Goal: Task Accomplishment & Management: Complete application form

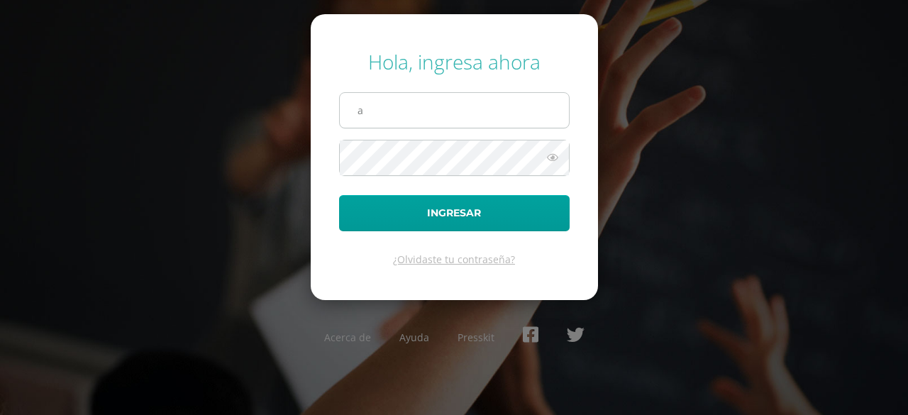
type input "[EMAIL_ADDRESS][DOMAIN_NAME]"
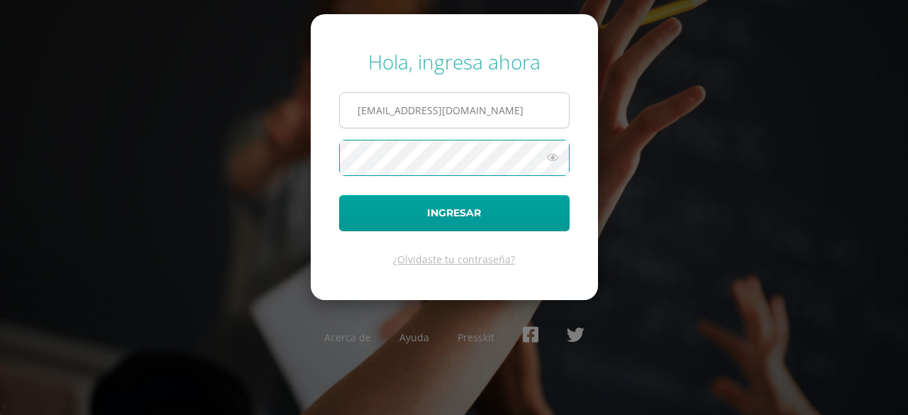
click at [339, 195] on button "Ingresar" at bounding box center [454, 213] width 231 height 36
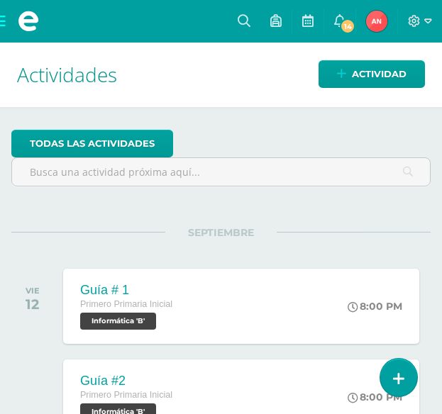
click at [7, 24] on span at bounding box center [28, 21] width 57 height 43
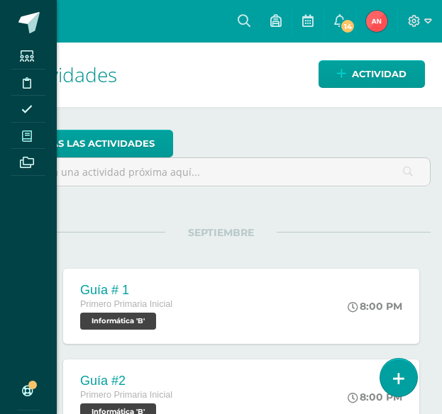
click at [34, 131] on span at bounding box center [27, 135] width 32 height 19
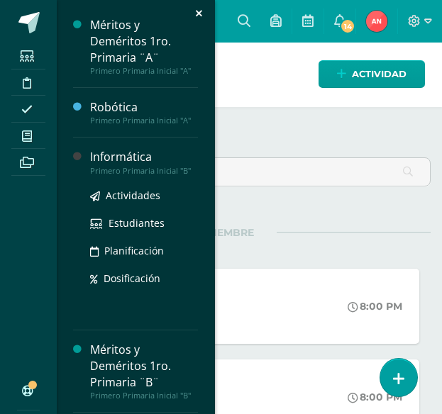
click at [128, 166] on div "Primero Primaria Inicial "B"" at bounding box center [144, 171] width 108 height 10
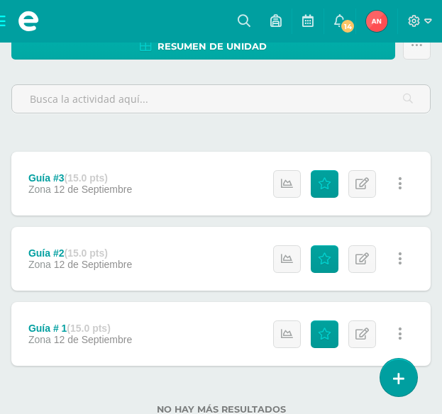
scroll to position [213, 0]
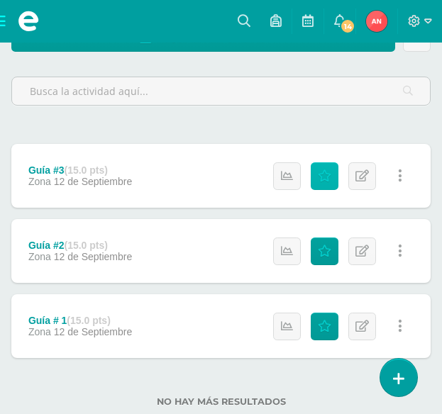
click at [323, 177] on icon at bounding box center [324, 176] width 13 height 12
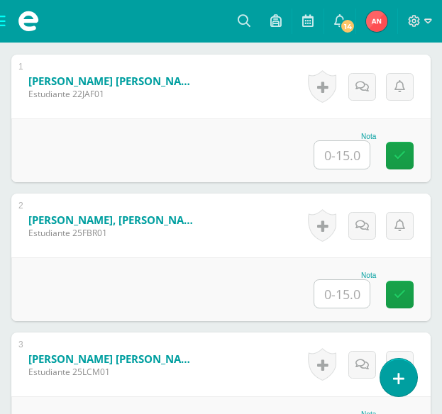
scroll to position [523, 0]
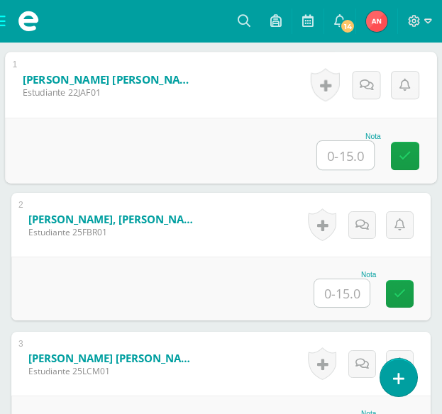
click at [355, 147] on input "text" at bounding box center [345, 155] width 57 height 28
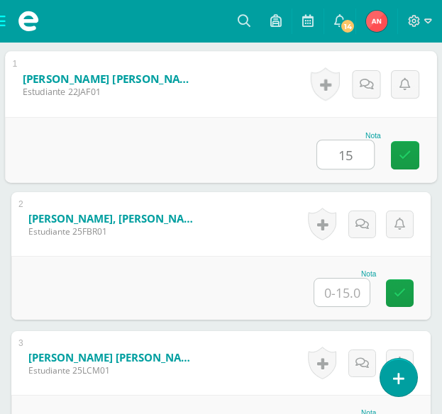
scroll to position [525, 0]
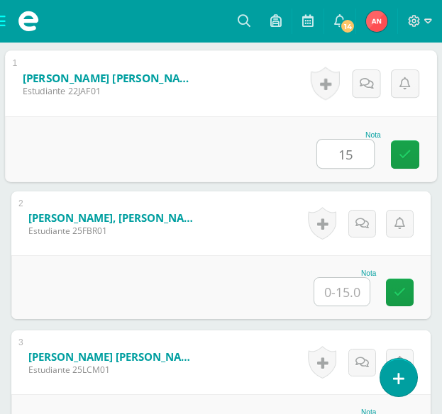
type input "15"
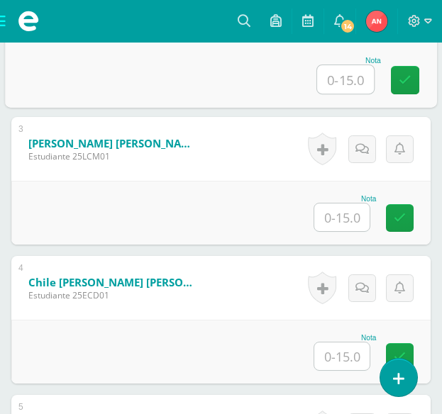
scroll to position [809, 0]
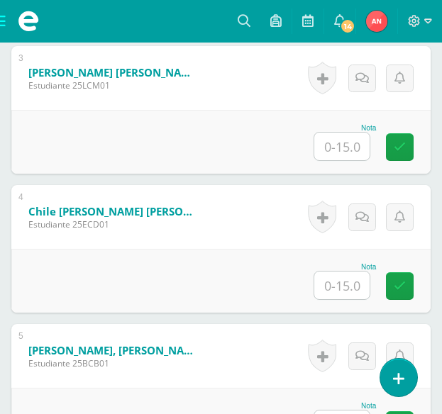
click at [348, 286] on input "text" at bounding box center [341, 286] width 55 height 28
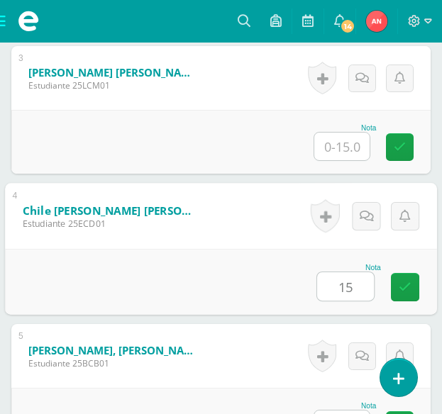
type input "15"
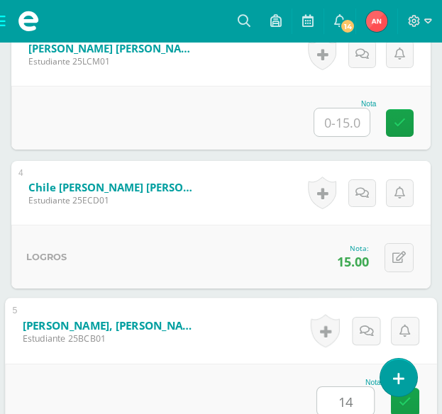
type input "14"
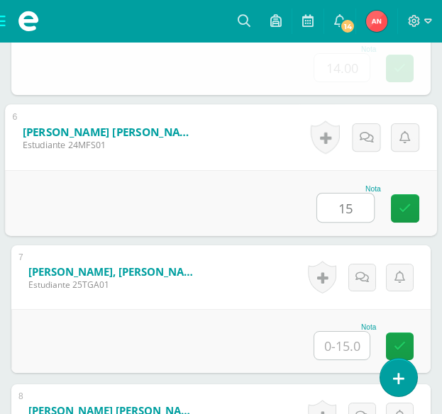
type input "15"
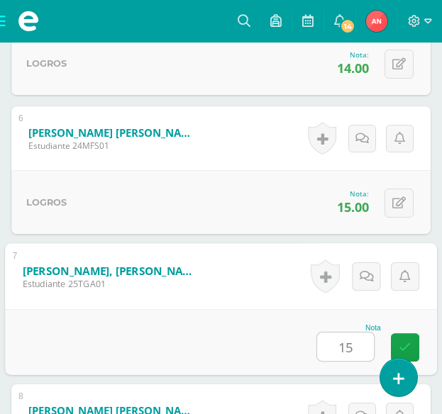
type input "15"
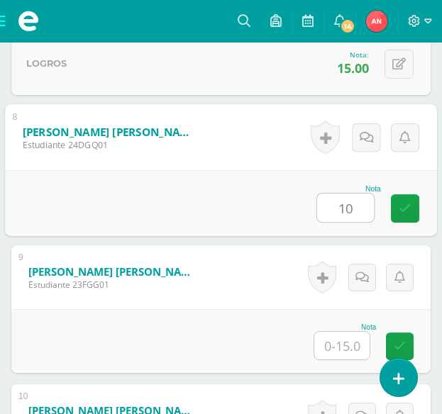
type input "10"
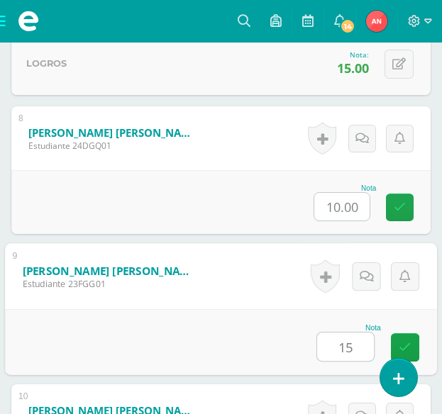
type input "15"
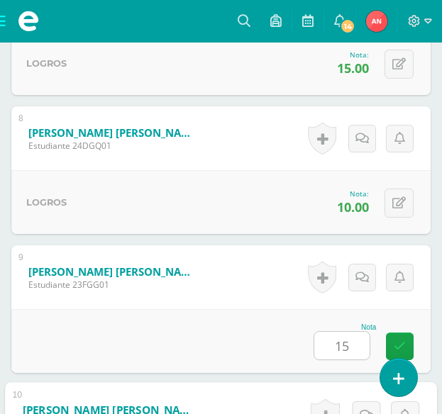
scroll to position [1722, 0]
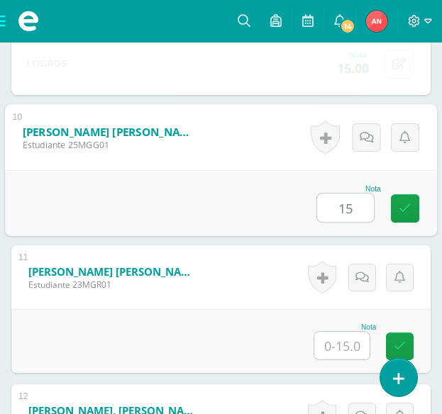
type input "15"
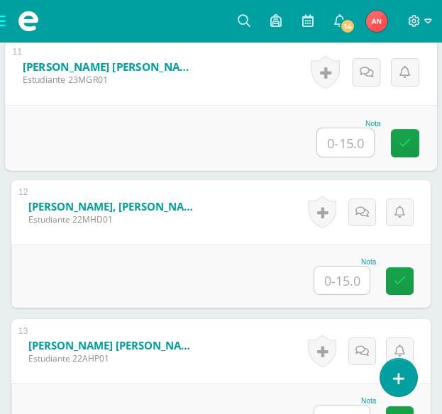
scroll to position [1935, 0]
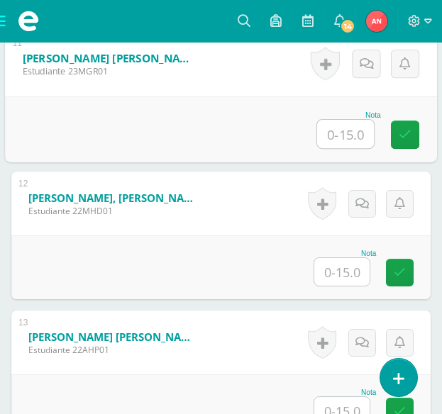
click at [347, 274] on input "text" at bounding box center [341, 272] width 55 height 28
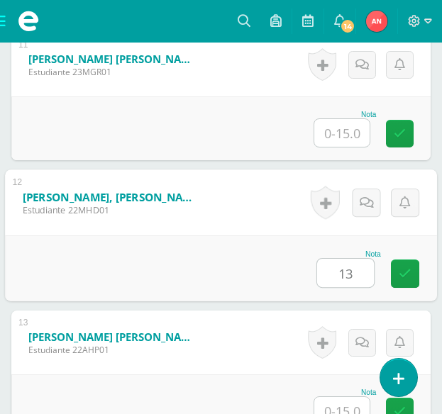
type input "13"
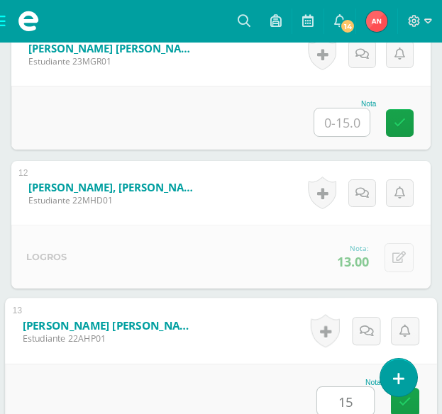
type input "15"
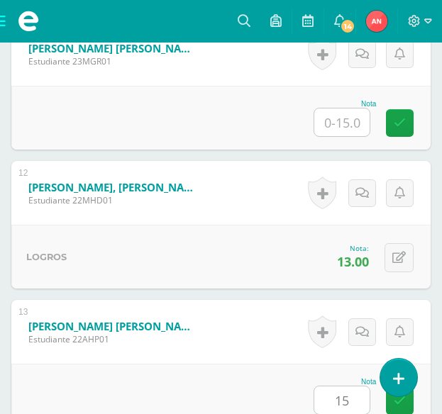
scroll to position [2278, 0]
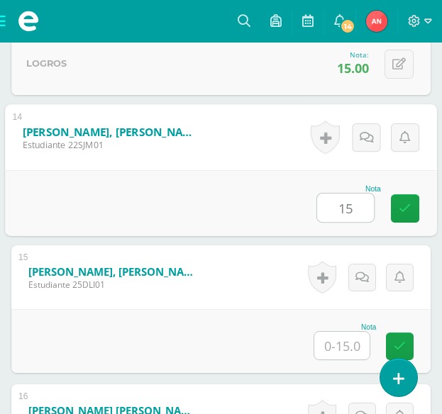
type input "15"
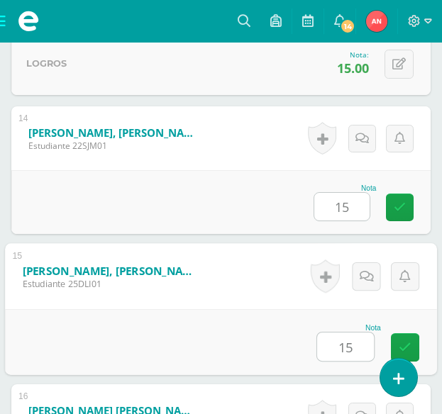
type input "15"
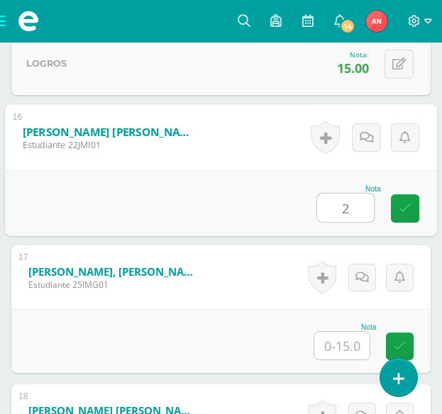
type input "2"
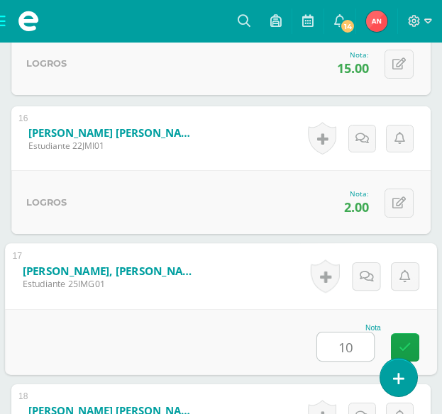
type input "10"
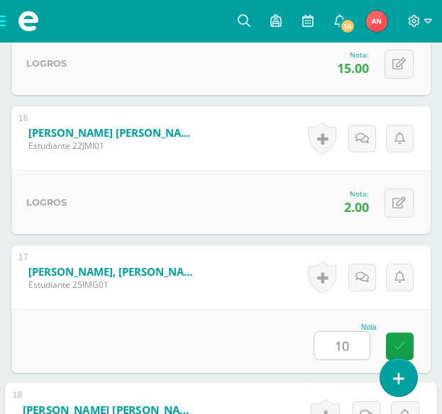
scroll to position [2834, 0]
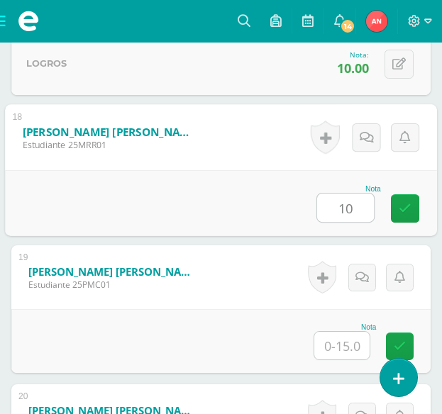
type input "10"
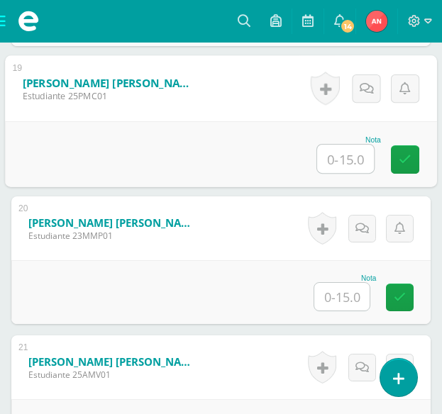
scroll to position [3047, 0]
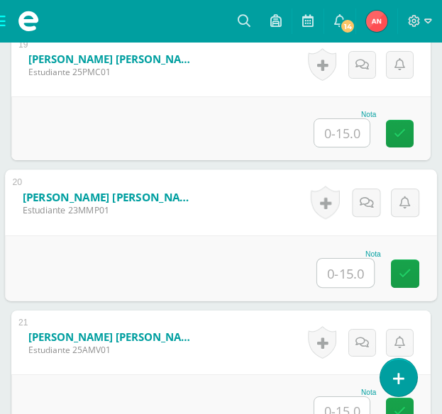
click at [340, 272] on input "text" at bounding box center [345, 273] width 57 height 28
type input "15"
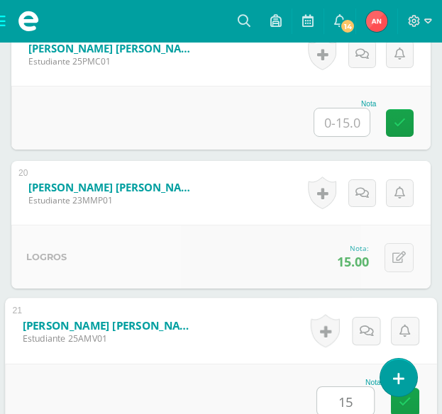
type input "15"
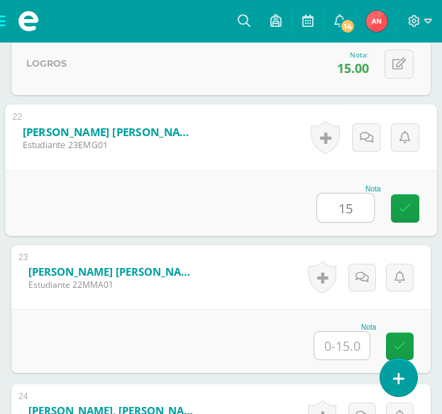
type input "15"
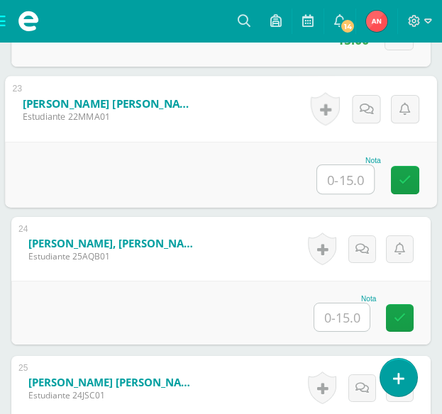
scroll to position [3603, 0]
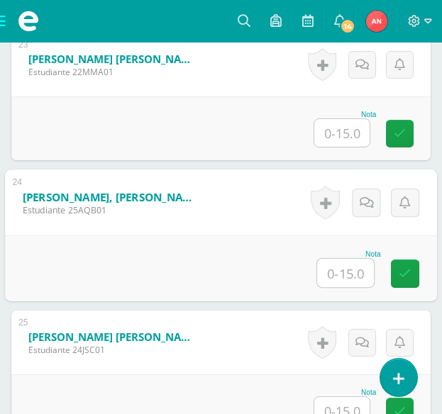
click at [341, 271] on input "text" at bounding box center [345, 273] width 57 height 28
type input "15"
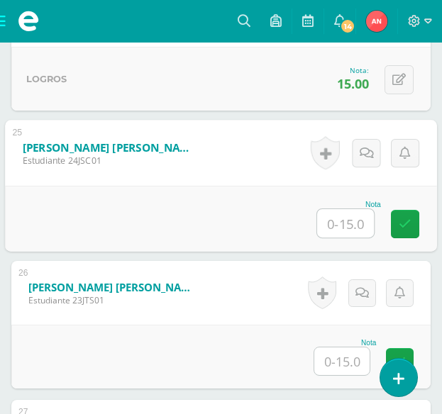
scroll to position [3827, 0]
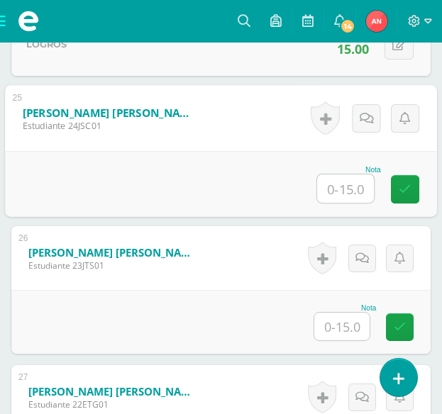
click at [358, 324] on input "text" at bounding box center [341, 327] width 55 height 28
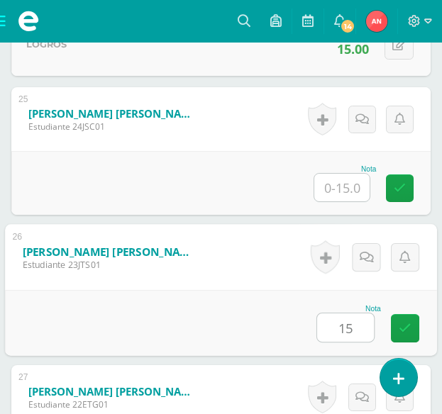
type input "15"
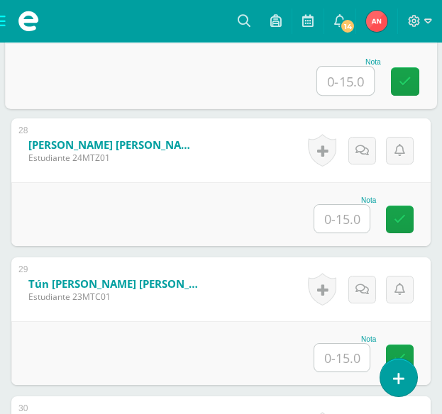
scroll to position [4227, 0]
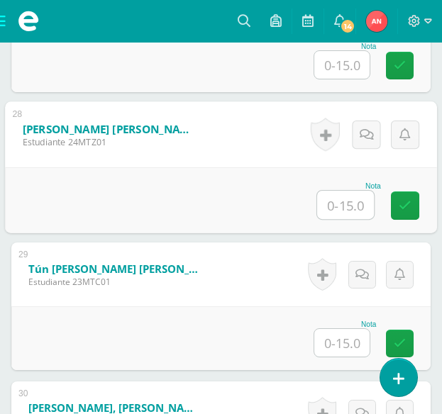
click at [348, 210] on input "text" at bounding box center [345, 205] width 57 height 28
type input "10"
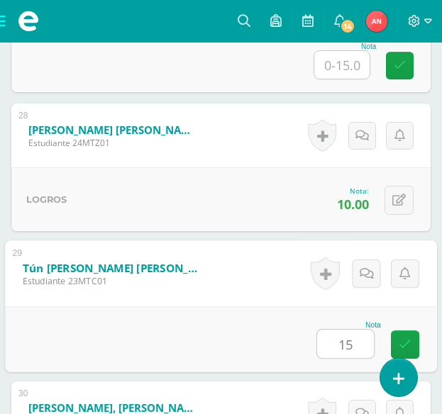
type input "15"
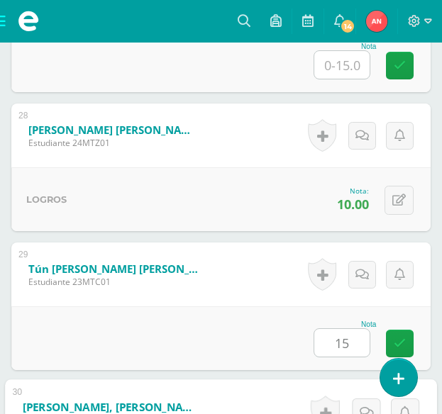
scroll to position [4503, 0]
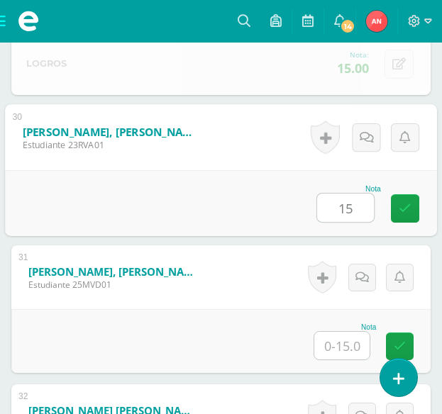
type input "15"
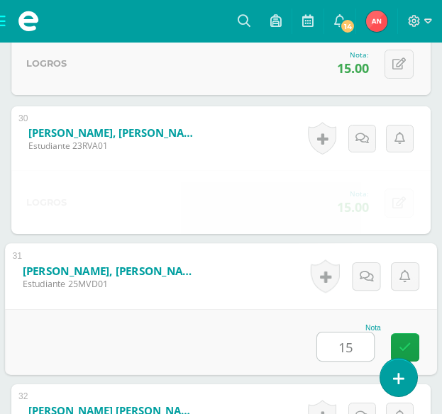
type input "15"
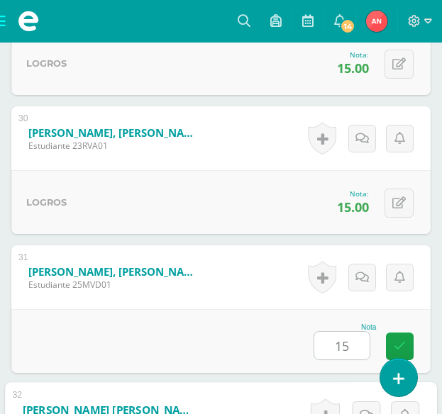
scroll to position [4757, 0]
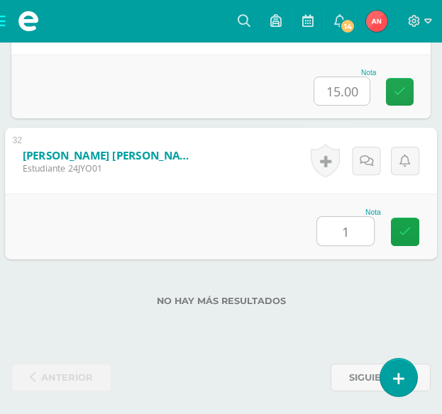
type input "15"
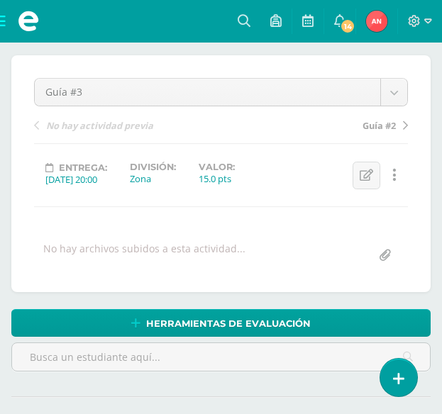
scroll to position [0, 0]
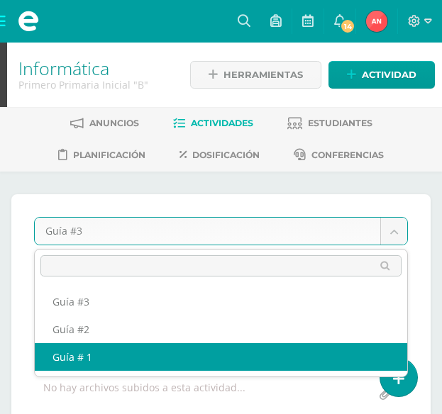
select select "/dashboard/teacher/grade-activity/180165/"
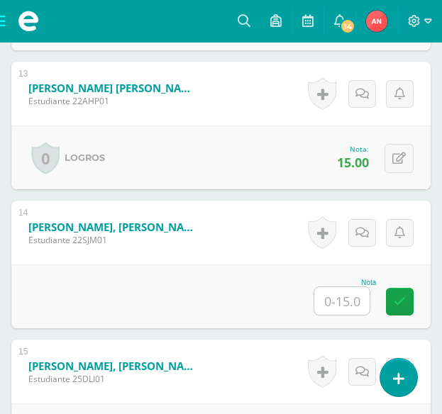
scroll to position [2185, 0]
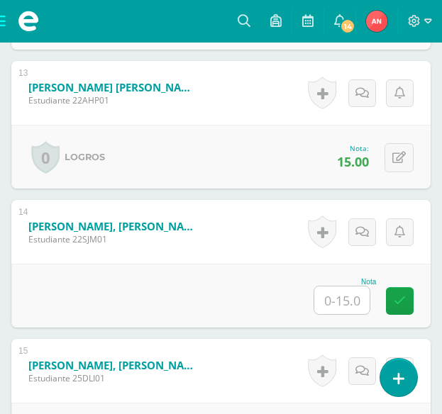
click at [353, 299] on input "text" at bounding box center [341, 301] width 55 height 28
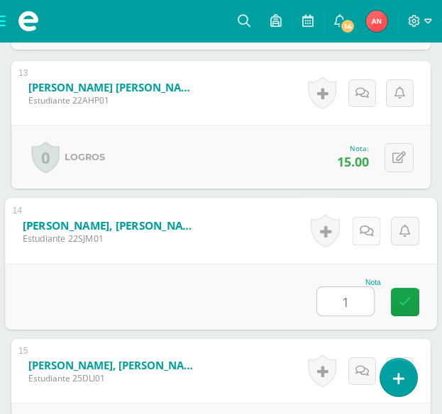
type input "1"
click at [373, 238] on link at bounding box center [367, 231] width 28 height 28
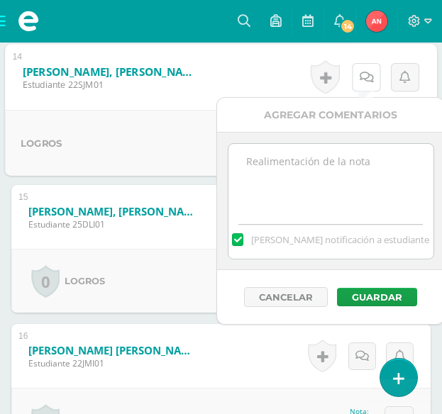
scroll to position [2334, 0]
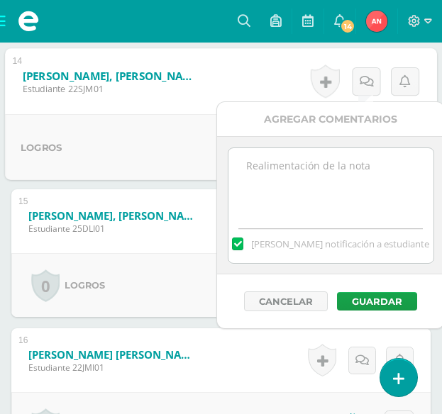
click at [327, 196] on textarea at bounding box center [330, 183] width 205 height 71
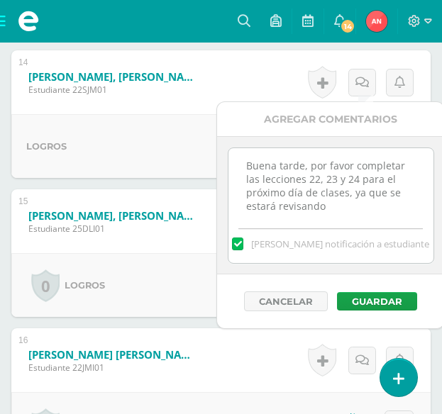
click at [355, 179] on textarea "Buena tarde, por favor completar las lecciones 22, 23 y 24 para el próximo día …" at bounding box center [330, 183] width 205 height 71
click at [255, 205] on textarea "Buena tarde, por favor completar las lecciones 22, 23 y 24, únicamente la activ…" at bounding box center [330, 183] width 205 height 71
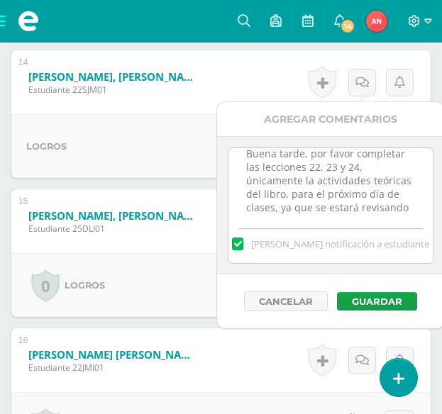
scroll to position [31, 0]
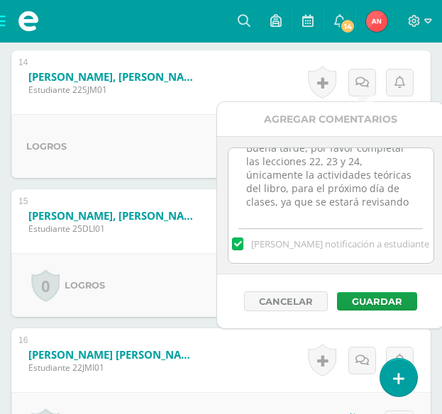
drag, startPoint x: 243, startPoint y: 167, endPoint x: 359, endPoint y: 201, distance: 120.3
click at [359, 201] on textarea "Buena tarde, por favor completar las lecciones 22, 23 y 24, únicamente la activ…" at bounding box center [330, 183] width 205 height 71
type textarea "Buena tarde, por favor completar las lecciones 22, 23 y 24, únicamente la activ…"
click at [376, 301] on button "Guardar" at bounding box center [377, 301] width 80 height 18
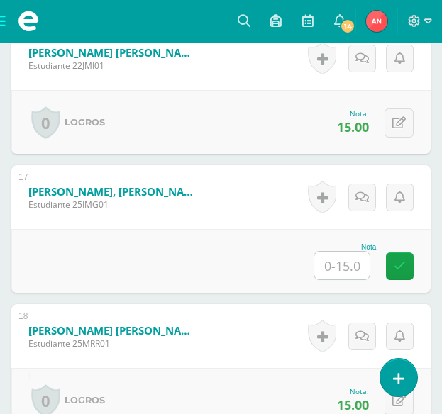
scroll to position [2689, 0]
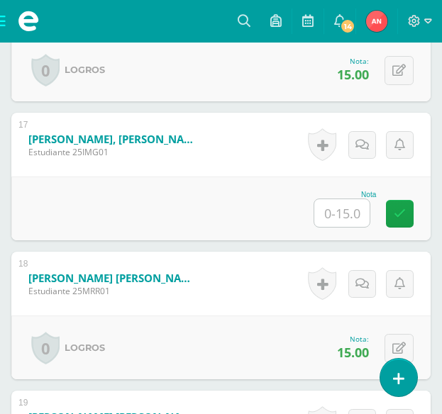
click at [354, 217] on input "text" at bounding box center [341, 213] width 55 height 28
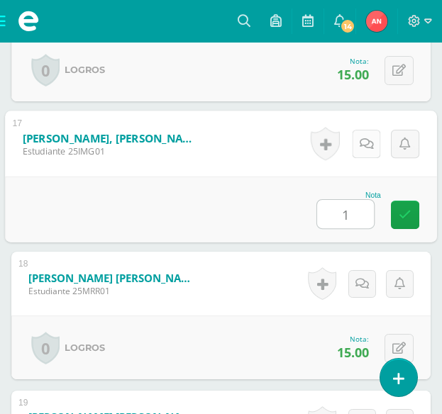
type input "1"
click at [367, 152] on link at bounding box center [367, 144] width 28 height 28
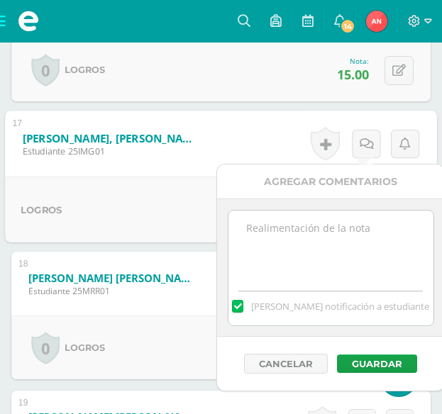
click at [316, 237] on textarea at bounding box center [330, 246] width 205 height 71
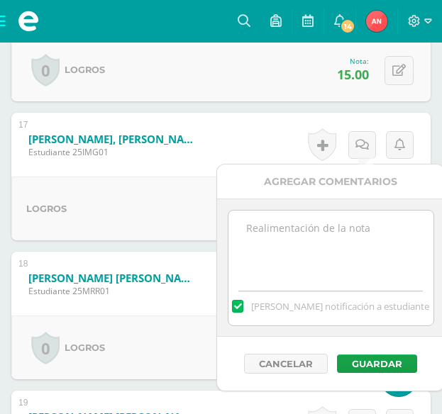
paste textarea "Buena tarde, por favor completar las lecciones 22, 23 y 24, únicamente la activ…"
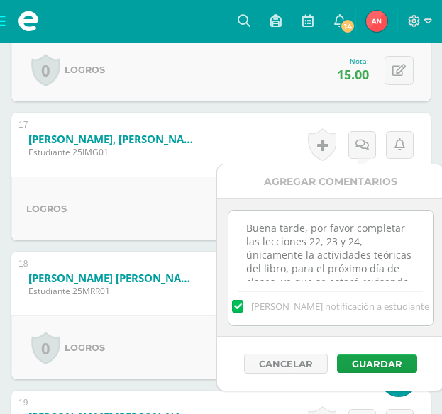
scroll to position [21, 0]
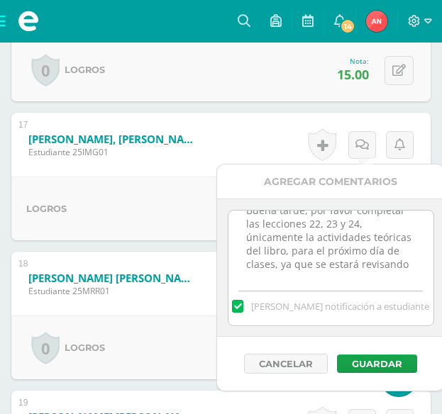
click at [356, 219] on textarea "Buena tarde, por favor completar las lecciones 22, 23 y 24, únicamente la activ…" at bounding box center [330, 246] width 205 height 71
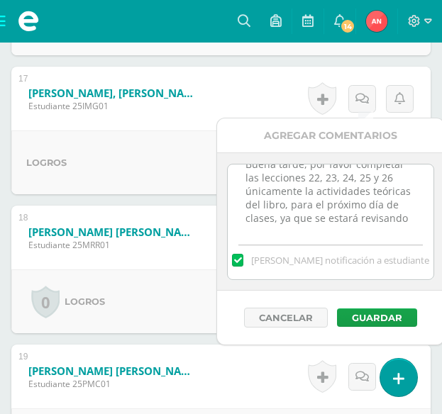
scroll to position [2760, 0]
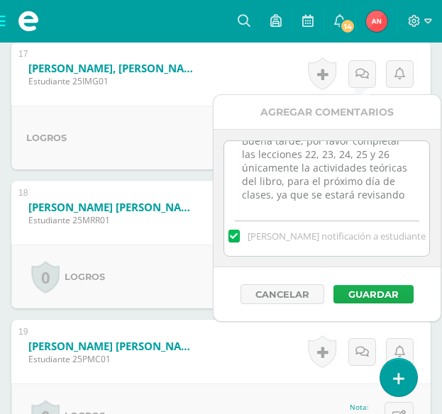
type textarea "Buena tarde, por favor completar las lecciones 22, 23, 24, 25 y 26 únicamente l…"
click at [371, 292] on button "Guardar" at bounding box center [373, 294] width 80 height 18
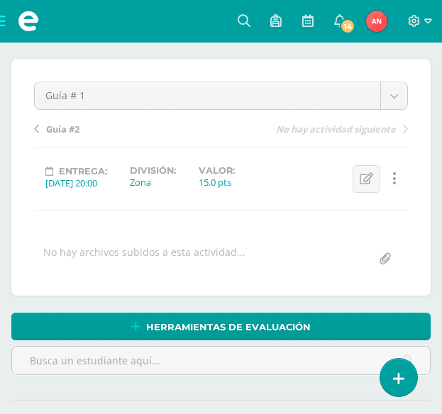
scroll to position [0, 0]
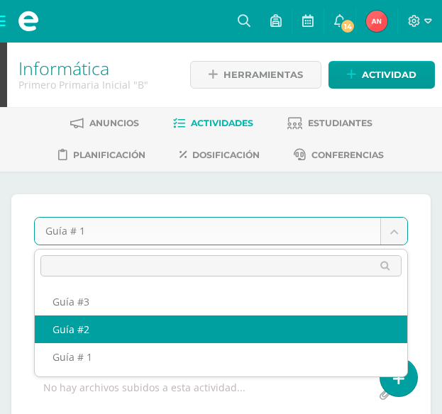
select select "/dashboard/teacher/grade-activity/180166/"
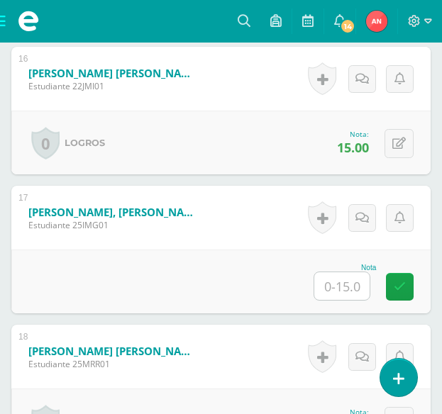
scroll to position [2617, 0]
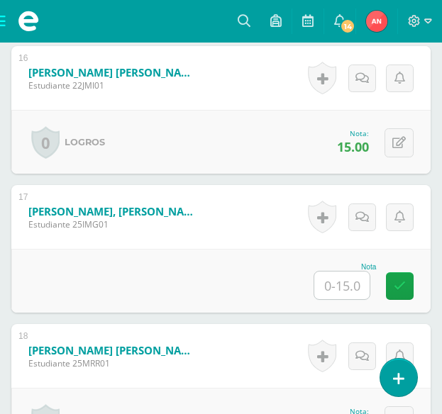
click at [348, 285] on input "text" at bounding box center [341, 286] width 55 height 28
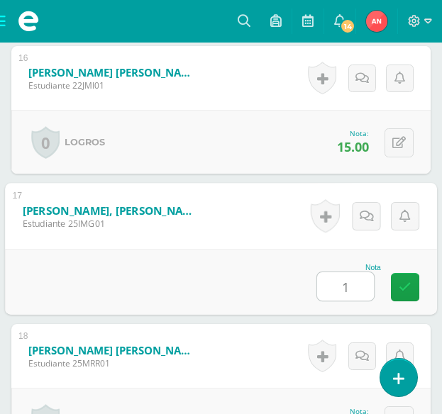
type input "1"
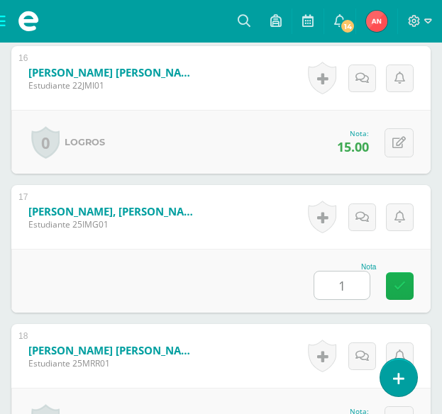
click at [392, 275] on link at bounding box center [400, 286] width 28 height 28
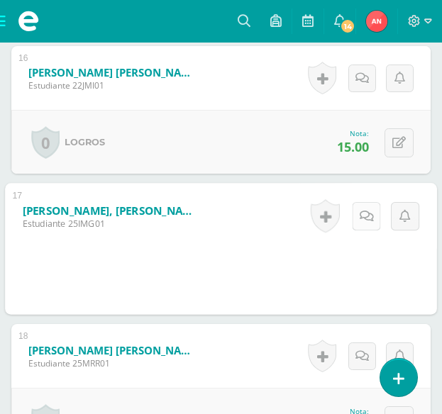
click at [367, 216] on icon at bounding box center [367, 216] width 14 height 12
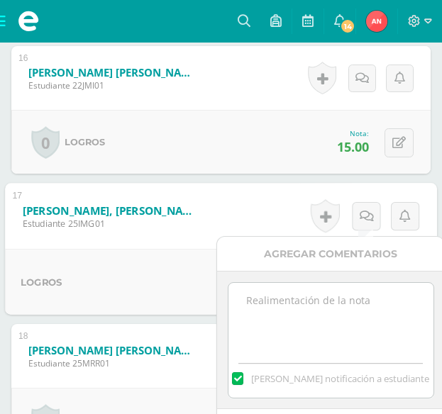
click at [315, 294] on textarea at bounding box center [330, 318] width 205 height 71
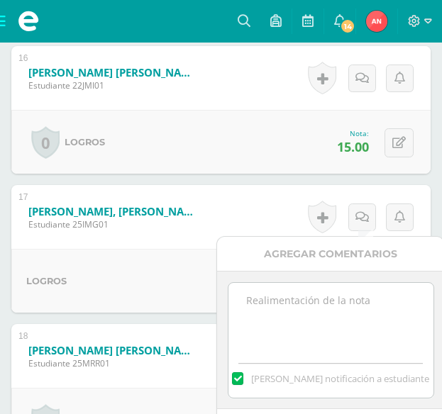
paste textarea "Buena tarde, por favor completar las lecciones 22, 23 y 24, únicamente la activ…"
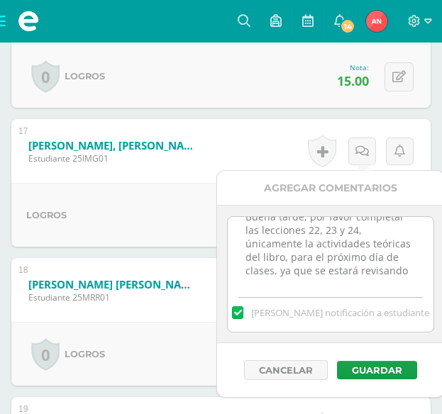
scroll to position [2759, 0]
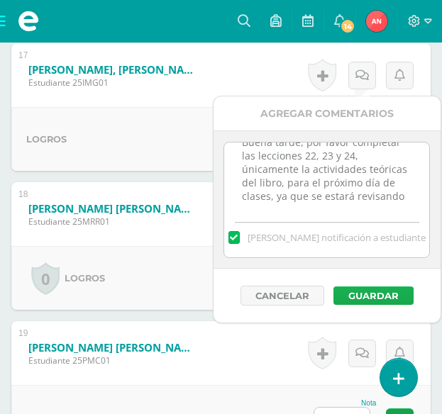
type textarea "Buena tarde, por favor completar las lecciones 22, 23 y 24, únicamente la activ…"
click at [384, 298] on button "Guardar" at bounding box center [373, 296] width 80 height 18
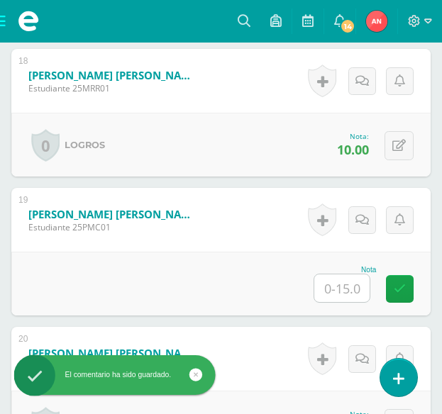
scroll to position [2900, 0]
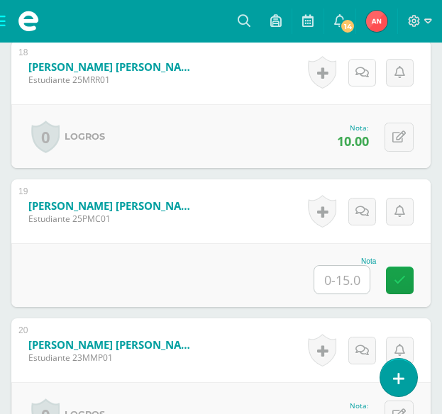
click at [367, 72] on icon at bounding box center [361, 73] width 13 height 12
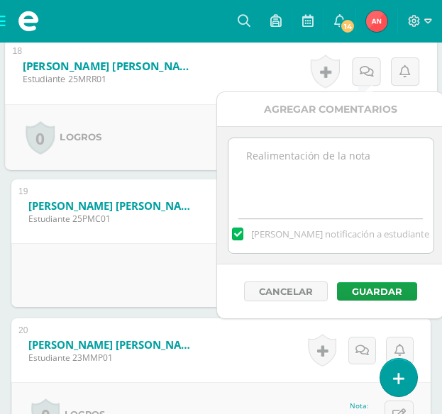
click at [285, 177] on textarea at bounding box center [330, 173] width 205 height 71
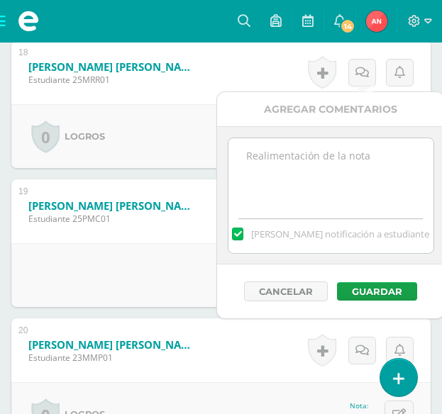
paste textarea "Buena tarde, por favor completar las lecciones 22, 23 y 24, únicamente la activ…"
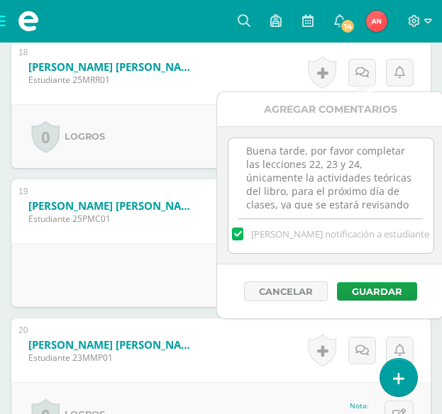
scroll to position [0, 0]
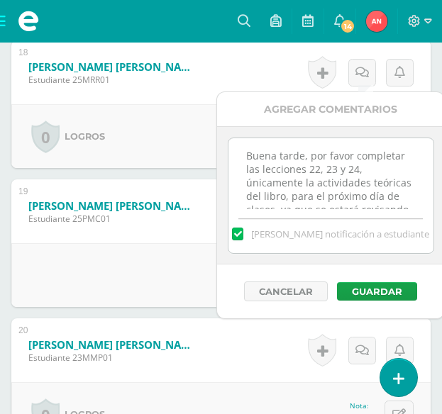
drag, startPoint x: 357, startPoint y: 170, endPoint x: 314, endPoint y: 169, distance: 43.3
click at [314, 169] on textarea "Buena tarde, por favor completar las lecciones 22, 23 y 24, únicamente la activ…" at bounding box center [330, 173] width 205 height 71
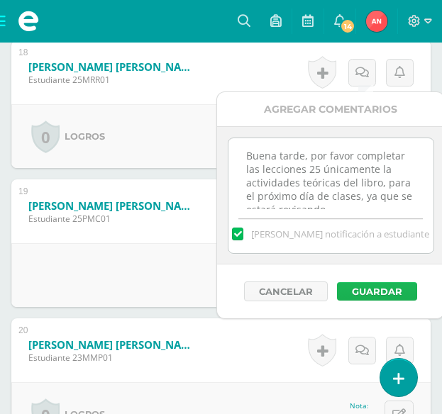
click at [373, 292] on button "Guardar" at bounding box center [377, 291] width 80 height 18
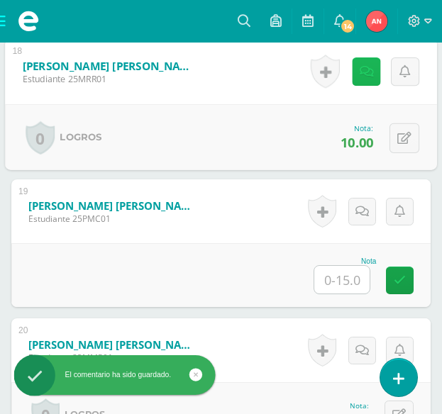
click at [361, 73] on icon at bounding box center [367, 71] width 14 height 12
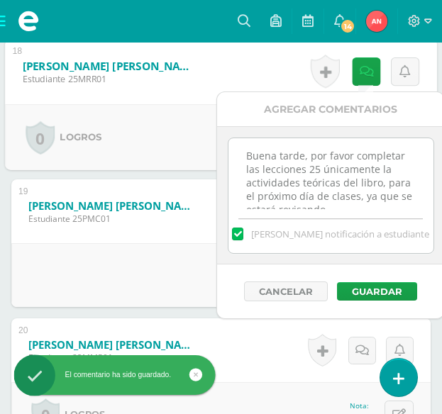
click at [316, 171] on textarea "Buena tarde, por favor completar las lecciones 25 únicamente la actividades teó…" at bounding box center [330, 173] width 205 height 71
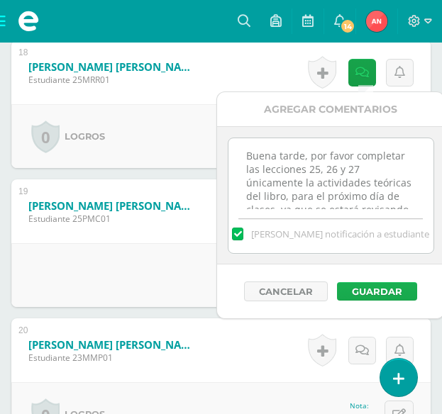
type textarea "Buena tarde, por favor completar las lecciones 25, 26 y 27 únicamente la activi…"
click at [382, 289] on button "Guardar" at bounding box center [377, 291] width 80 height 18
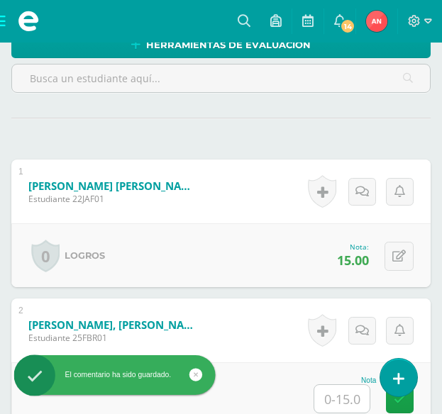
scroll to position [63, 0]
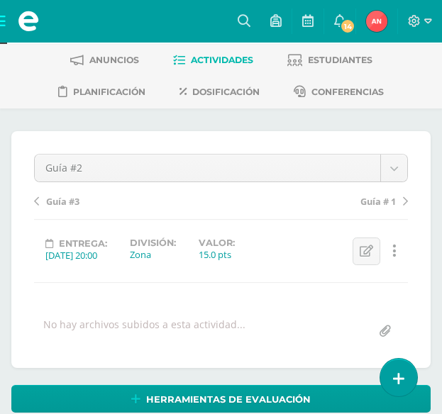
click at [436, 22] on div at bounding box center [420, 21] width 44 height 43
click at [426, 22] on icon at bounding box center [428, 21] width 8 height 13
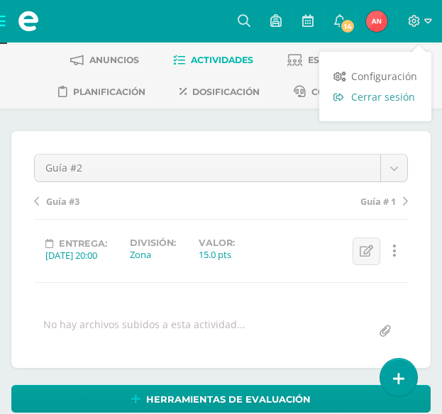
click at [384, 104] on link "Cerrar sesión" at bounding box center [375, 97] width 112 height 21
